Goal: Task Accomplishment & Management: Complete application form

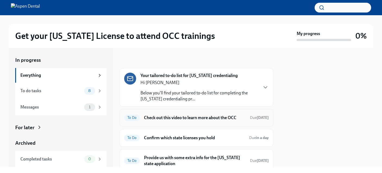
click at [196, 120] on h6 "Check out this video to learn more about the OCC" at bounding box center [195, 118] width 102 height 6
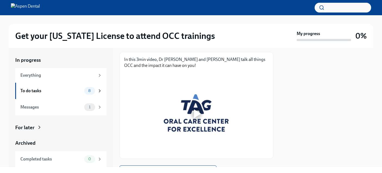
scroll to position [80, 0]
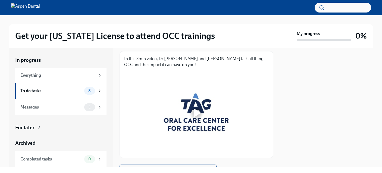
click at [196, 119] on div at bounding box center [196, 112] width 17 height 17
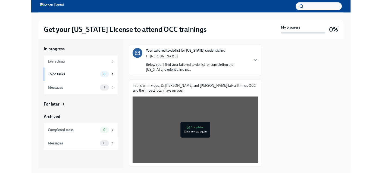
scroll to position [106, 0]
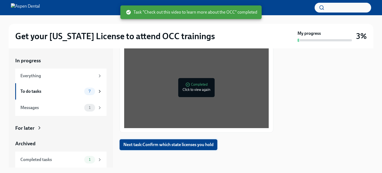
click at [210, 145] on span "Next task : Confirm which state licenses you hold" at bounding box center [168, 144] width 90 height 5
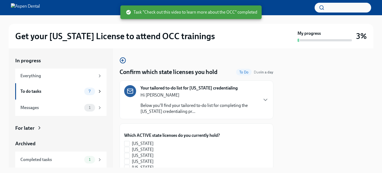
click at [218, 114] on p "Below you'll find your tailored to-do list for completing the [US_STATE] creden…" at bounding box center [198, 108] width 117 height 12
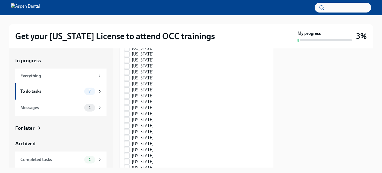
scroll to position [332, 0]
click at [129, 63] on input "[US_STATE]" at bounding box center [126, 60] width 5 height 5
checkbox input "true"
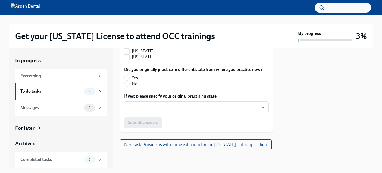
scroll to position [613, 0]
click at [125, 86] on input "No" at bounding box center [126, 83] width 5 height 5
radio input "true"
click at [157, 119] on button "Submit answers" at bounding box center [143, 122] width 38 height 11
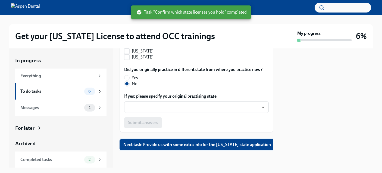
click at [212, 141] on button "Next task : Provide us with some extra info for the [US_STATE] state application" at bounding box center [196, 144] width 155 height 11
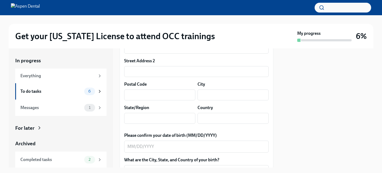
scroll to position [377, 0]
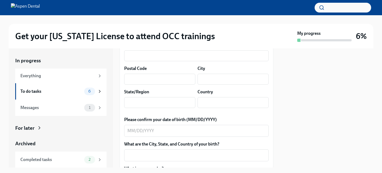
click at [219, 4] on textarea "Please confirm your full name, as you'd like it to appear on the dental license" at bounding box center [196, 0] width 138 height 7
type textarea "[PERSON_NAME]"
click at [145, 38] on input "text" at bounding box center [196, 32] width 144 height 11
type input "[STREET_ADDRESS]"
type input "33414"
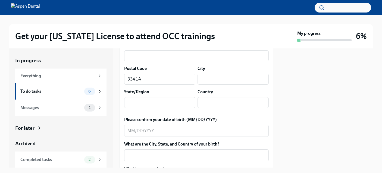
type input "[GEOGRAPHIC_DATA]"
type input "FL"
type input "US"
click at [211, 88] on div "Please confirm your current postal address Street Address [STREET_ADDRESS] Addr…" at bounding box center [196, 62] width 144 height 102
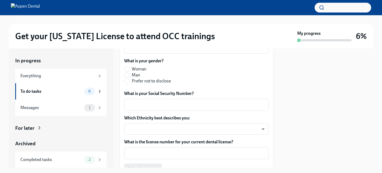
scroll to position [485, 0]
click at [172, 26] on textarea "Please confirm your date of birth (MM/DD/YYYY)" at bounding box center [196, 22] width 138 height 7
click at [133, 26] on textarea "06211997" at bounding box center [196, 22] width 138 height 7
click at [139, 26] on textarea "06/211997" at bounding box center [196, 22] width 138 height 7
type textarea "[DATE]"
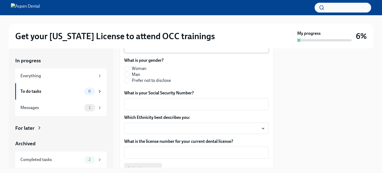
click at [168, 50] on textarea "What are the City, State, and Country of your birth?" at bounding box center [196, 47] width 138 height 7
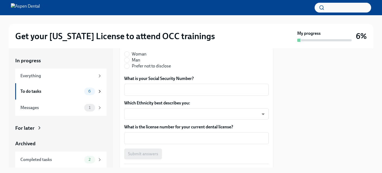
scroll to position [507, 0]
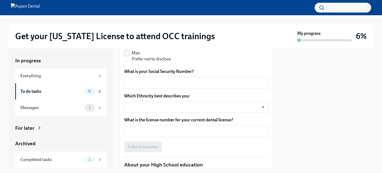
type textarea "[GEOGRAPHIC_DATA], [US_STATE], [GEOGRAPHIC_DATA]"
click at [129, 55] on input "Man" at bounding box center [126, 53] width 5 height 5
radio input "true"
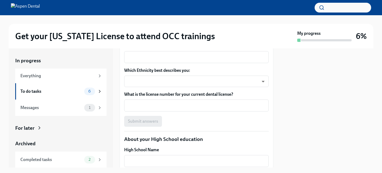
scroll to position [537, 0]
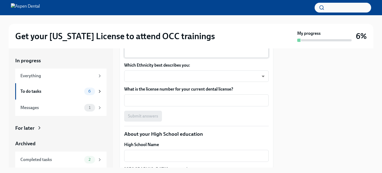
click at [185, 55] on textarea "What is your Social Security Number?" at bounding box center [196, 52] width 138 height 7
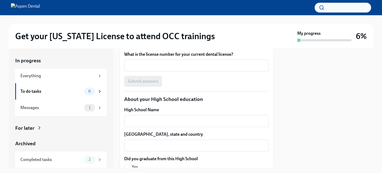
scroll to position [572, 0]
type textarea "591-69-5219"
click at [174, 111] on body "Get your [US_STATE] License to attend OCC trainings My progress 6% In progress …" at bounding box center [191, 86] width 382 height 173
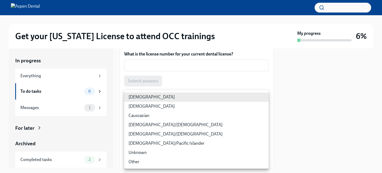
click at [143, 161] on li "Other" at bounding box center [196, 161] width 144 height 9
type input "jgEhbs7t7"
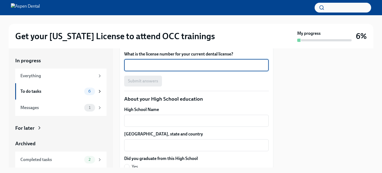
click at [159, 68] on textarea "What is the license number for your current dental license?" at bounding box center [196, 65] width 138 height 7
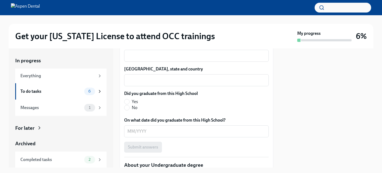
scroll to position [639, 0]
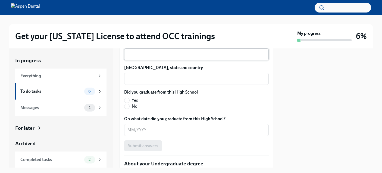
type textarea "30802"
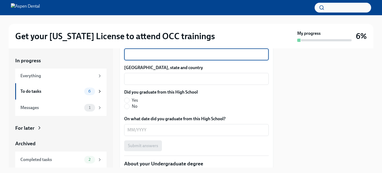
click at [156, 58] on textarea "High School Name" at bounding box center [196, 54] width 138 height 7
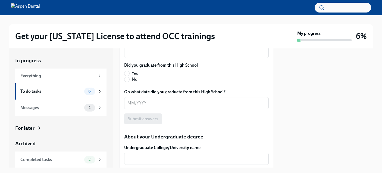
scroll to position [666, 0]
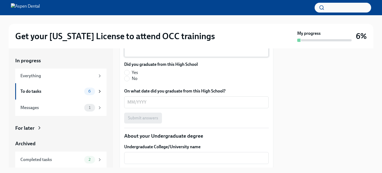
type textarea "[GEOGRAPHIC_DATA]"
click at [204, 54] on textarea "[GEOGRAPHIC_DATA], state and country" at bounding box center [196, 51] width 138 height 7
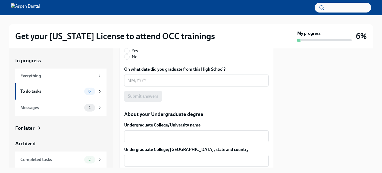
scroll to position [689, 0]
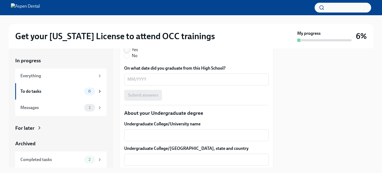
type textarea "[GEOGRAPHIC_DATA], [GEOGRAPHIC_DATA], [GEOGRAPHIC_DATA]"
click at [129, 52] on input "Yes" at bounding box center [126, 49] width 5 height 5
radio input "true"
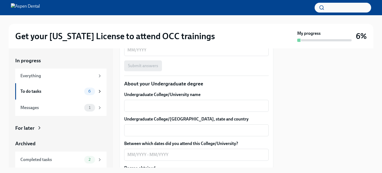
scroll to position [720, 0]
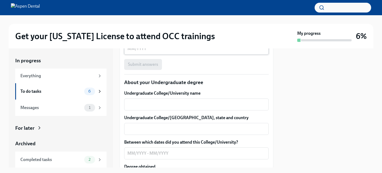
click at [172, 52] on textarea "On what date did you graduate from this High School?" at bounding box center [196, 48] width 138 height 7
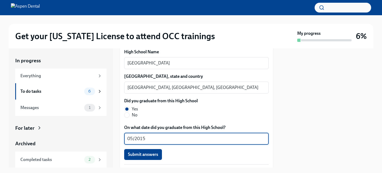
scroll to position [634, 0]
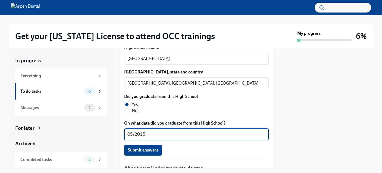
type textarea "05/2015"
click at [152, 22] on span "Submit answers" at bounding box center [143, 18] width 30 height 5
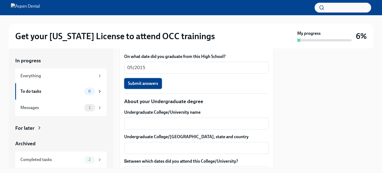
scroll to position [789, 0]
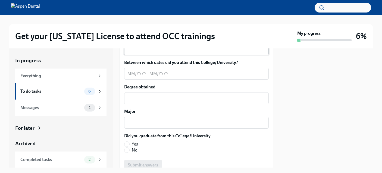
scroll to position [801, 0]
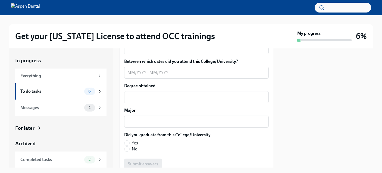
click at [167, 27] on textarea "Undergraduate College/University name" at bounding box center [196, 23] width 138 height 7
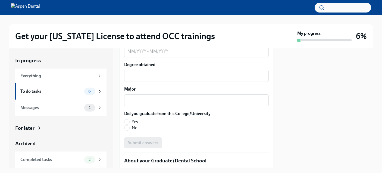
scroll to position [822, 0]
type textarea "[GEOGRAPHIC_DATA]"
click at [164, 30] on textarea "Undergraduate College/[GEOGRAPHIC_DATA], state and country" at bounding box center [196, 26] width 138 height 7
click at [154, 30] on textarea "[GEOGRAPHIC_DATA], C A, [GEOGRAPHIC_DATA]" at bounding box center [196, 26] width 138 height 7
type textarea "[GEOGRAPHIC_DATA], [GEOGRAPHIC_DATA], [GEOGRAPHIC_DATA]"
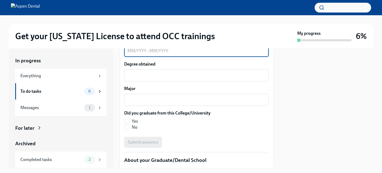
click at [152, 54] on textarea "Between which dates did you attend this College/University?" at bounding box center [196, 51] width 138 height 7
type textarea "-"
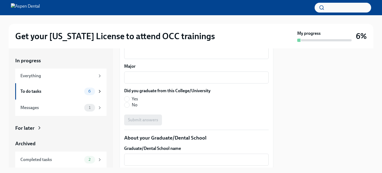
scroll to position [849, 0]
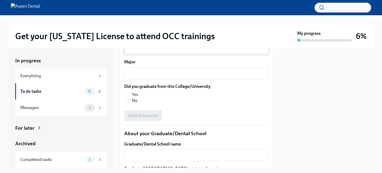
type textarea "05/2015- 05/2019"
click at [154, 52] on textarea "Degree obtained" at bounding box center [196, 48] width 138 height 7
type textarea "B"
click at [159, 52] on textarea "Bachelors in Biology" at bounding box center [196, 48] width 138 height 7
click at [159, 52] on textarea "Bachelors in Biology s" at bounding box center [196, 48] width 138 height 7
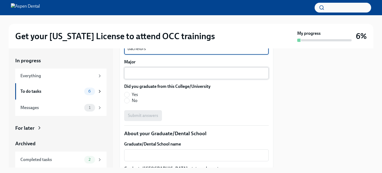
type textarea "Bachelors"
click at [147, 76] on textarea "Major" at bounding box center [196, 73] width 138 height 7
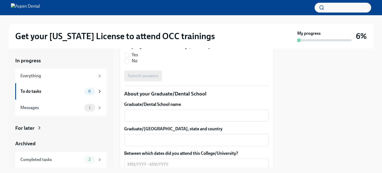
scroll to position [918, 0]
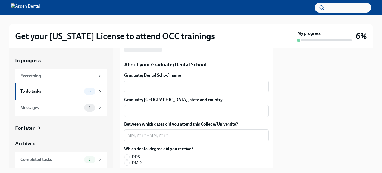
type textarea "Biology"
click at [126, 28] on input "Yes" at bounding box center [126, 25] width 5 height 5
radio input "true"
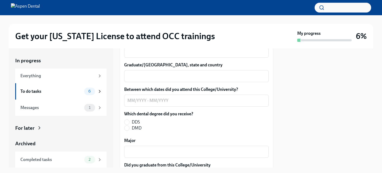
scroll to position [953, 0]
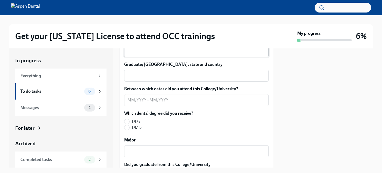
click at [152, 54] on textarea "Graduate/Dental School name" at bounding box center [196, 51] width 138 height 7
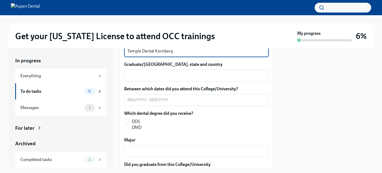
click at [150, 54] on textarea "Temple Dental Kornberg" at bounding box center [196, 51] width 138 height 7
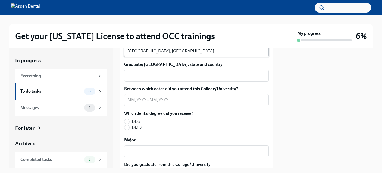
click at [202, 57] on div "[GEOGRAPHIC_DATA], Kornberg x ​" at bounding box center [196, 51] width 144 height 12
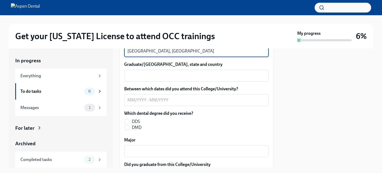
click at [200, 54] on textarea "[GEOGRAPHIC_DATA], [GEOGRAPHIC_DATA]" at bounding box center [196, 51] width 138 height 7
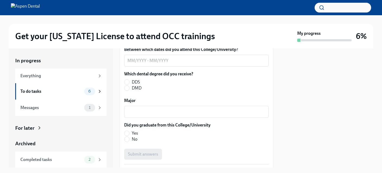
scroll to position [997, 0]
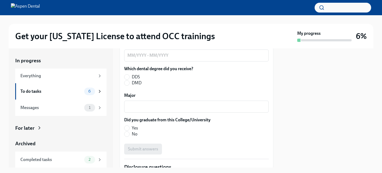
type textarea "[GEOGRAPHIC_DATA], [GEOGRAPHIC_DATA]"
click at [218, 34] on textarea "Graduate/[GEOGRAPHIC_DATA], state and country" at bounding box center [196, 31] width 138 height 7
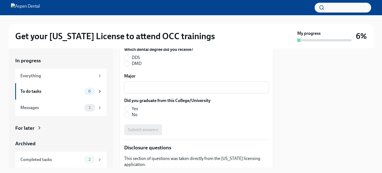
scroll to position [1019, 0]
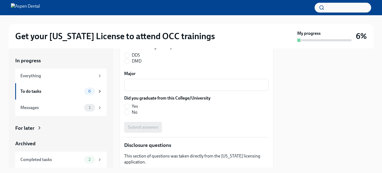
type textarea "[GEOGRAPHIC_DATA], [GEOGRAPHIC_DATA], [GEOGRAPHIC_DATA]"
click at [208, 40] on div "x ​" at bounding box center [196, 34] width 144 height 12
type textarea "08/2021- 05/2025"
click at [131, 64] on label "DMD" at bounding box center [156, 61] width 65 height 6
click at [129, 64] on input "DMD" at bounding box center [126, 61] width 5 height 5
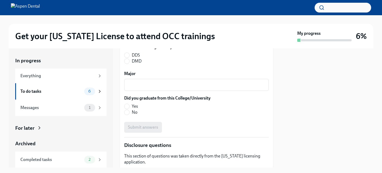
radio input "true"
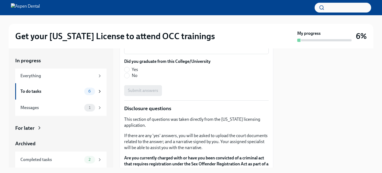
scroll to position [1059, 0]
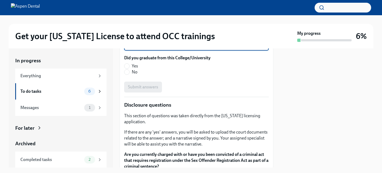
click at [145, 48] on textarea "Major" at bounding box center [196, 44] width 138 height 7
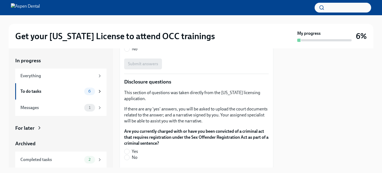
scroll to position [1084, 0]
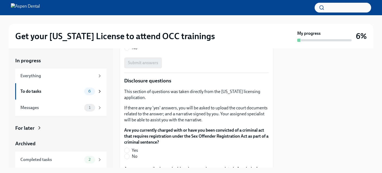
type textarea "Dentistry"
click at [128, 44] on input "Yes" at bounding box center [126, 41] width 5 height 5
radio input "true"
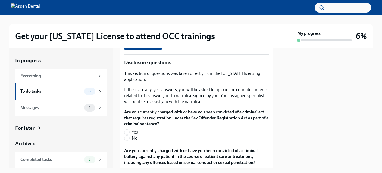
scroll to position [1102, 0]
click at [144, 47] on span "Submit answers" at bounding box center [143, 44] width 30 height 5
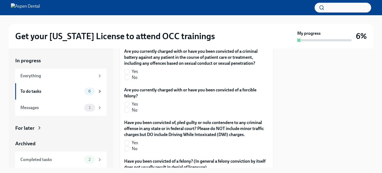
scroll to position [1205, 0]
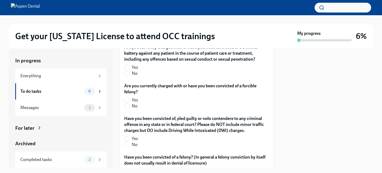
click at [129, 38] on label "No" at bounding box center [194, 35] width 140 height 6
click at [129, 37] on input "No" at bounding box center [126, 34] width 5 height 5
radio input "true"
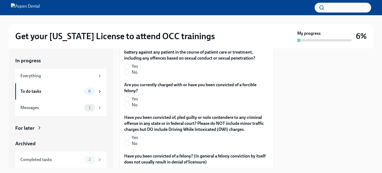
scroll to position [1242, 0]
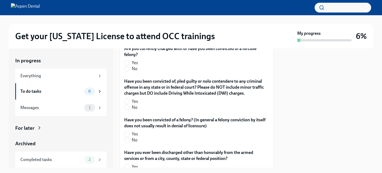
click at [129, 39] on input "No" at bounding box center [126, 36] width 5 height 5
radio input "true"
click at [127, 71] on input "No" at bounding box center [126, 68] width 5 height 5
radio input "true"
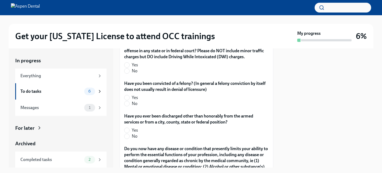
scroll to position [1308, 0]
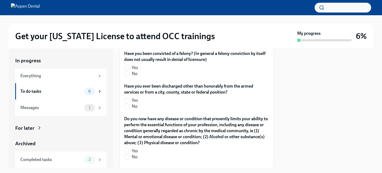
click at [128, 43] on input "No" at bounding box center [126, 41] width 5 height 5
radio input "true"
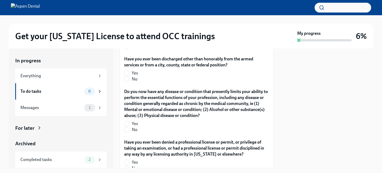
scroll to position [1339, 0]
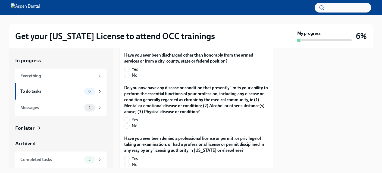
click at [128, 45] on input "No" at bounding box center [126, 42] width 5 height 5
radio input "true"
click at [145, 80] on div "Have you ever been discharged other than honorably from the armed services or f…" at bounding box center [196, 66] width 144 height 28
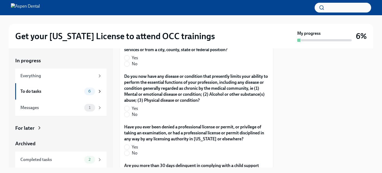
scroll to position [1360, 0]
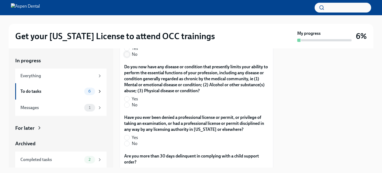
click at [129, 57] on input "No" at bounding box center [126, 54] width 5 height 5
radio input "true"
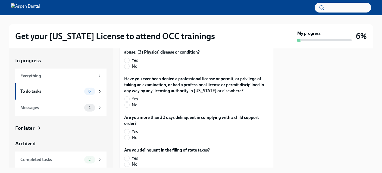
scroll to position [1415, 0]
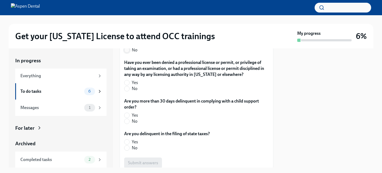
click at [126, 52] on input "No" at bounding box center [126, 50] width 5 height 5
radio input "true"
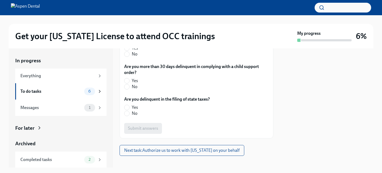
scroll to position [1462, 0]
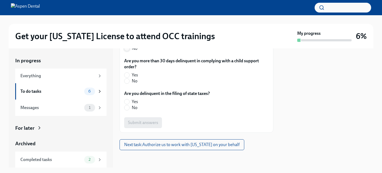
click at [127, 51] on input "No" at bounding box center [126, 48] width 5 height 5
radio input "true"
click at [128, 83] on input "No" at bounding box center [126, 80] width 5 height 5
radio input "true"
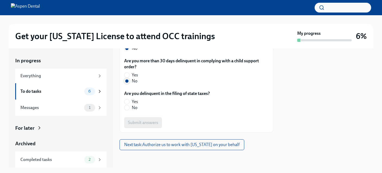
scroll to position [1516, 0]
click at [129, 111] on label "No" at bounding box center [164, 108] width 81 height 6
click at [129, 110] on input "No" at bounding box center [126, 107] width 5 height 5
radio input "true"
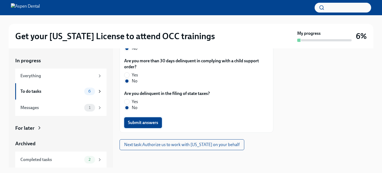
click at [145, 122] on span "Submit answers" at bounding box center [143, 122] width 30 height 5
click at [196, 144] on span "Next task : Authorize us to work with [US_STATE] on your behalf" at bounding box center [181, 144] width 115 height 5
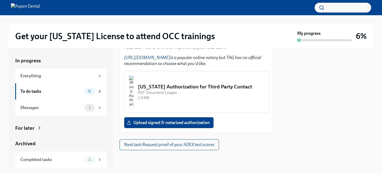
scroll to position [385, 0]
click at [168, 124] on span "Upload signed & notarized authorization" at bounding box center [169, 122] width 82 height 5
click at [0, 0] on input "Upload signed & notarized authorization" at bounding box center [0, 0] width 0 height 0
click at [134, 86] on img "button" at bounding box center [131, 91] width 5 height 33
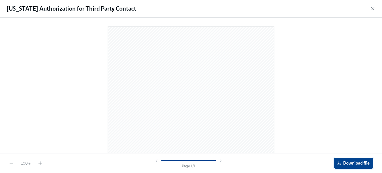
click at [355, 162] on span "Download file" at bounding box center [354, 162] width 32 height 5
click at [346, 164] on span "Download file" at bounding box center [354, 162] width 32 height 5
click at [297, 155] on div "100 % Page 1 / 1 Download file" at bounding box center [191, 163] width 382 height 20
click at [218, 164] on div "Page 1 / 1" at bounding box center [189, 163] width 70 height 11
click at [219, 161] on div at bounding box center [189, 160] width 70 height 5
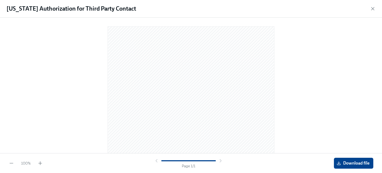
click at [220, 160] on div at bounding box center [189, 160] width 70 height 5
click at [373, 10] on icon "button" at bounding box center [372, 8] width 5 height 5
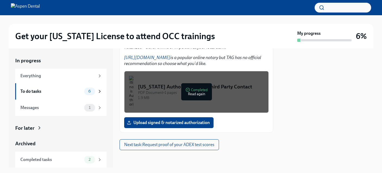
click at [372, 9] on div at bounding box center [191, 7] width 382 height 15
click at [188, 144] on span "Next task : Request proof of your ADEX test scores" at bounding box center [169, 144] width 90 height 5
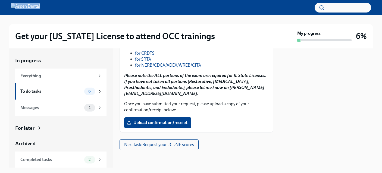
scroll to position [365, 0]
click at [175, 68] on link "for NERB/CDCA/ADEX/WREB/CITA" at bounding box center [168, 64] width 66 height 5
click at [170, 35] on strong "[US_STATE] Dental Board (IDFPR) State of [US_STATE] Division of Professional Re…" at bounding box center [176, 23] width 104 height 23
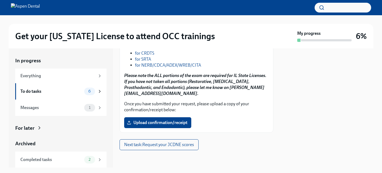
click at [170, 35] on strong "[US_STATE] Dental Board (IDFPR) State of [US_STATE] Division of Professional Re…" at bounding box center [176, 23] width 104 height 23
copy strong "[US_STATE] Dental Board (IDFPR)"
drag, startPoint x: 173, startPoint y: 92, endPoint x: 118, endPoint y: 79, distance: 56.5
click at [118, 79] on div "In progress Everything To do tasks 6 Messages 1 For later Archived Completed ta…" at bounding box center [191, 107] width 364 height 119
copy strong "State of [US_STATE] Division of Professional Regulation [STREET_ADDRESS][US_STA…"
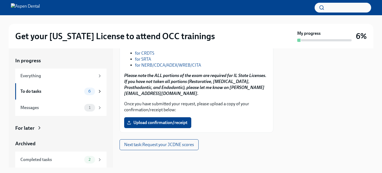
scroll to position [403, 0]
click at [245, 109] on p "Once you have submitted your request, please upload a copy of your confirmation…" at bounding box center [196, 107] width 144 height 12
click at [168, 123] on span "Upload confirmation/receipt" at bounding box center [157, 122] width 59 height 5
click at [0, 0] on input "Upload confirmation/receipt" at bounding box center [0, 0] width 0 height 0
click at [154, 121] on span "Upload confirmation/receipt" at bounding box center [157, 122] width 59 height 5
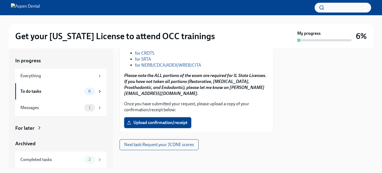
click at [0, 0] on input "Upload confirmation/receipt" at bounding box center [0, 0] width 0 height 0
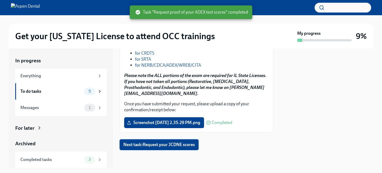
click at [156, 143] on span "Next task : Request your JCDNE scores" at bounding box center [158, 144] width 71 height 5
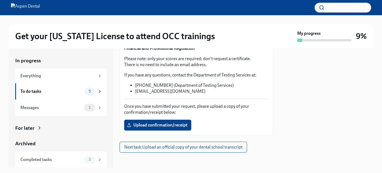
scroll to position [305, 0]
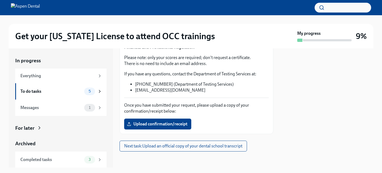
click at [163, 31] on span "Request your scores here" at bounding box center [154, 28] width 52 height 5
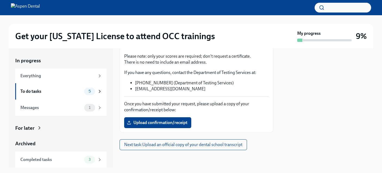
scroll to position [353, 0]
click at [173, 125] on span "Upload confirmation/receipt" at bounding box center [157, 122] width 59 height 5
click at [0, 0] on input "Upload confirmation/receipt" at bounding box center [0, 0] width 0 height 0
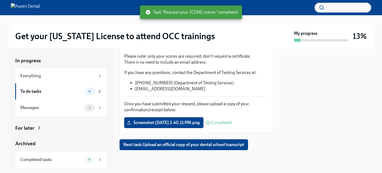
scroll to position [377, 0]
click at [209, 145] on span "Next task : Upload an official copy of your dental school transcript" at bounding box center [183, 144] width 121 height 5
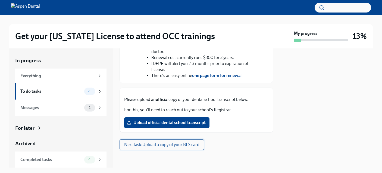
scroll to position [310, 0]
click at [180, 145] on span "Next task : Upload a copy of your BLS card" at bounding box center [161, 144] width 75 height 5
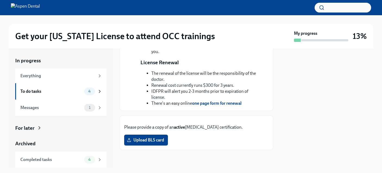
scroll to position [274, 0]
click at [159, 137] on span "Upload BLS card" at bounding box center [146, 139] width 36 height 5
click at [0, 0] on input "Upload BLS card" at bounding box center [0, 0] width 0 height 0
click at [100, 94] on div "3" at bounding box center [93, 91] width 18 height 8
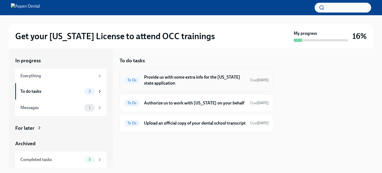
click at [177, 78] on h6 "Provide us with some extra info for the [US_STATE] state application" at bounding box center [195, 80] width 102 height 12
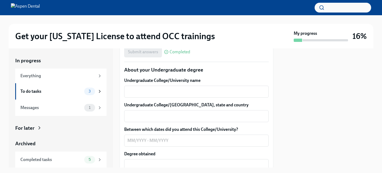
scroll to position [570, 0]
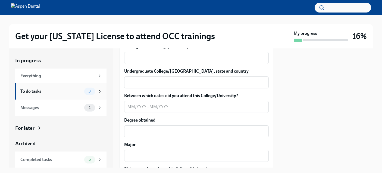
click at [88, 91] on span "3" at bounding box center [89, 91] width 9 height 4
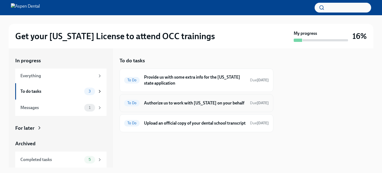
click at [161, 106] on div "To Do Authorize us to work with [US_STATE] on your behalf Due [DATE]" at bounding box center [196, 103] width 144 height 9
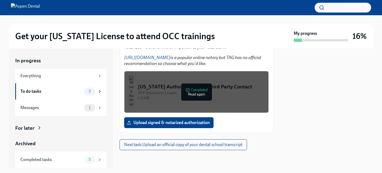
scroll to position [158, 0]
click at [89, 92] on span "3" at bounding box center [89, 91] width 9 height 4
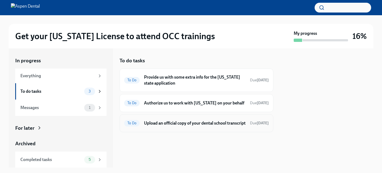
click at [198, 125] on h6 "Upload an official copy of your dental school transcript" at bounding box center [195, 123] width 102 height 6
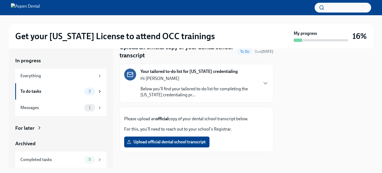
scroll to position [66, 0]
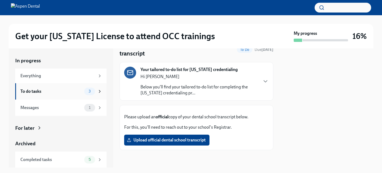
click at [94, 91] on span "3" at bounding box center [89, 91] width 9 height 4
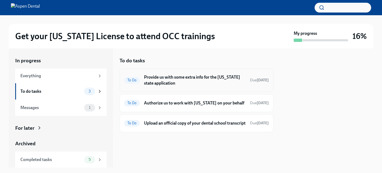
click at [193, 81] on h6 "Provide us with some extra info for the [US_STATE] state application" at bounding box center [195, 80] width 102 height 12
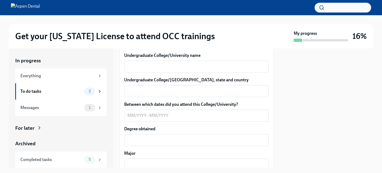
scroll to position [568, 0]
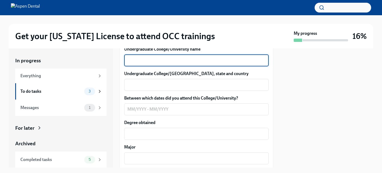
click at [190, 64] on textarea "Undergraduate College/University name" at bounding box center [196, 60] width 138 height 7
click at [157, 64] on textarea "[GEOGRAPHIC_DATA] Diego" at bounding box center [196, 60] width 138 height 7
type textarea "[GEOGRAPHIC_DATA]"
click at [153, 91] on div "x ​" at bounding box center [196, 85] width 144 height 12
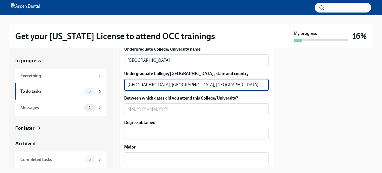
scroll to position [595, 0]
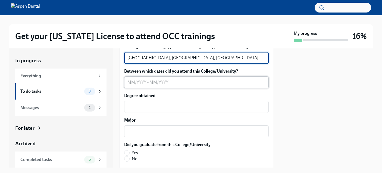
type textarea "[GEOGRAPHIC_DATA], [GEOGRAPHIC_DATA], [GEOGRAPHIC_DATA]"
click at [131, 86] on textarea "Between which dates did you attend this College/University?" at bounding box center [196, 82] width 138 height 7
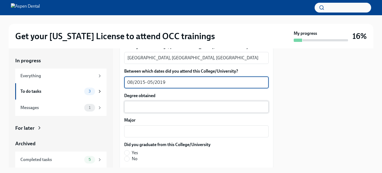
type textarea "08/2015- 05/2019"
click at [136, 113] on div "x ​" at bounding box center [196, 107] width 144 height 12
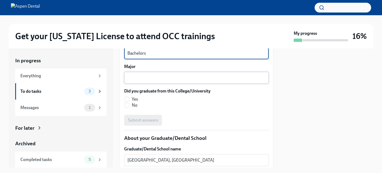
scroll to position [649, 0]
type textarea "Bachelors"
click at [152, 80] on textarea "Major" at bounding box center [196, 77] width 138 height 7
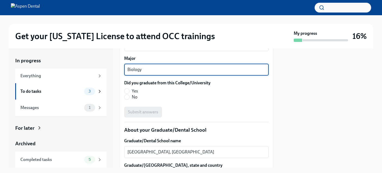
scroll to position [658, 0]
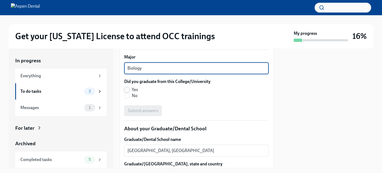
type textarea "Biology"
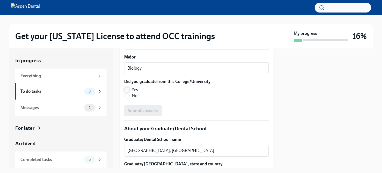
click at [127, 92] on input "Yes" at bounding box center [126, 89] width 5 height 5
radio input "true"
click at [143, 113] on span "Submit answers" at bounding box center [143, 110] width 30 height 5
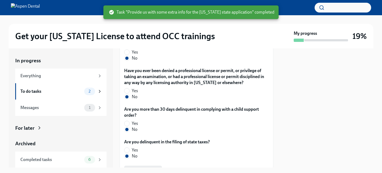
scroll to position [1227, 0]
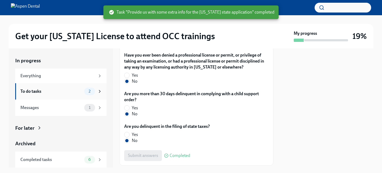
click at [93, 89] on span "2" at bounding box center [89, 91] width 8 height 4
